Goal: Navigation & Orientation: Find specific page/section

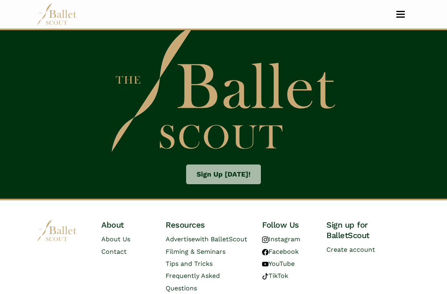
scroll to position [1340, 0]
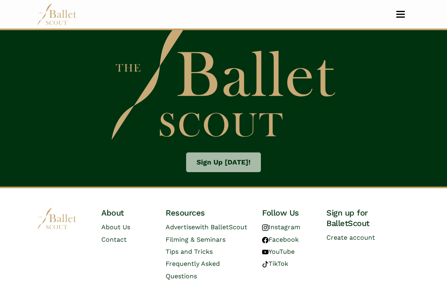
click at [234, 152] on link "Sign Up Today!" at bounding box center [223, 162] width 75 height 20
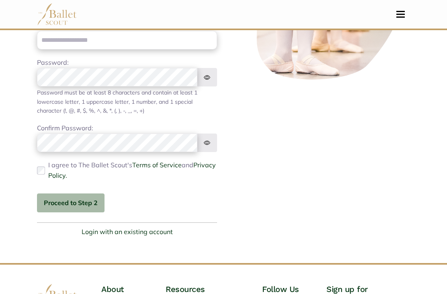
scroll to position [220, 0]
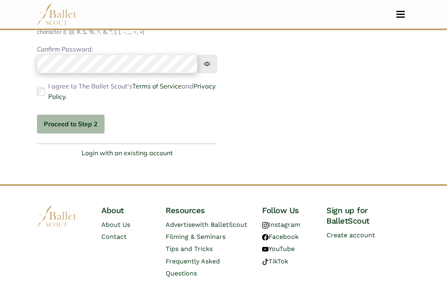
click at [122, 220] on link "About Us" at bounding box center [115, 224] width 29 height 8
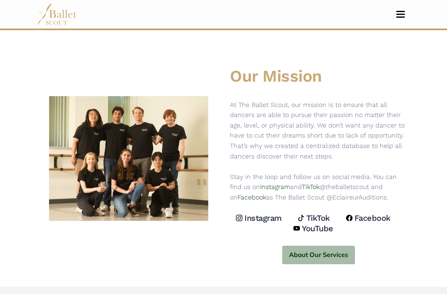
click at [396, 15] on button "Toggle navigation" at bounding box center [400, 14] width 19 height 8
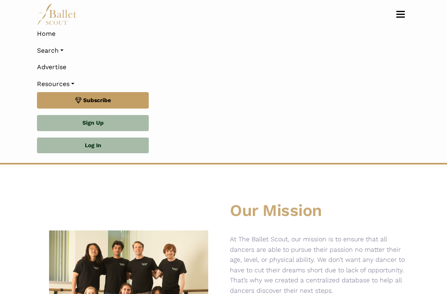
click at [67, 47] on link "Search" at bounding box center [223, 50] width 373 height 17
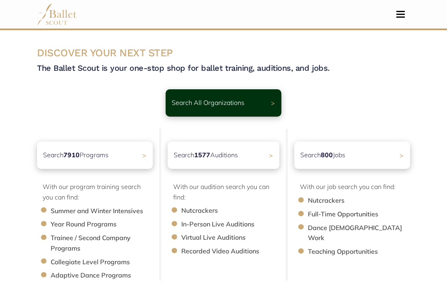
click at [60, 17] on img at bounding box center [57, 14] width 40 height 22
